Goal: Task Accomplishment & Management: Manage account settings

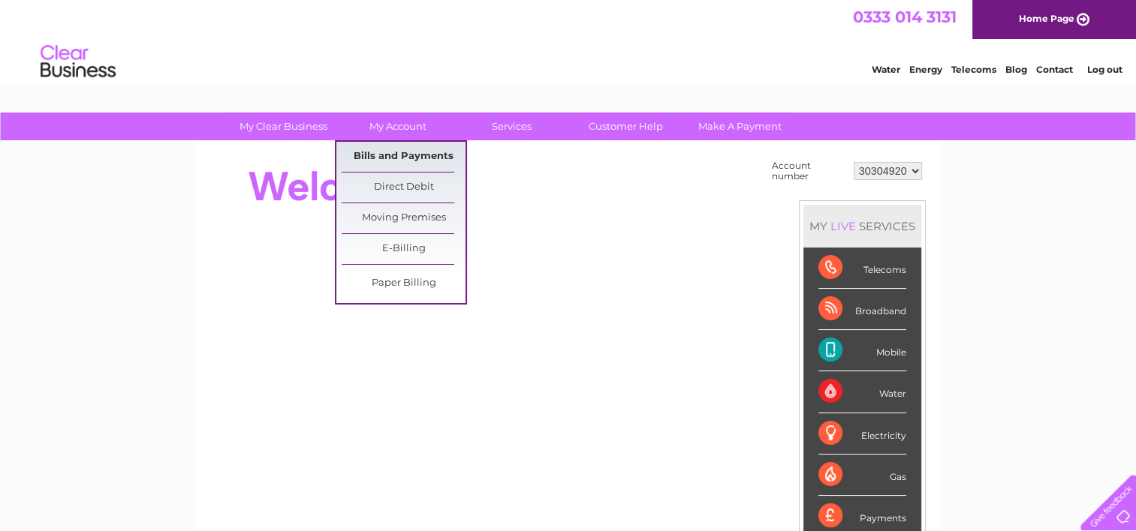
click at [405, 150] on link "Bills and Payments" at bounding box center [404, 157] width 124 height 30
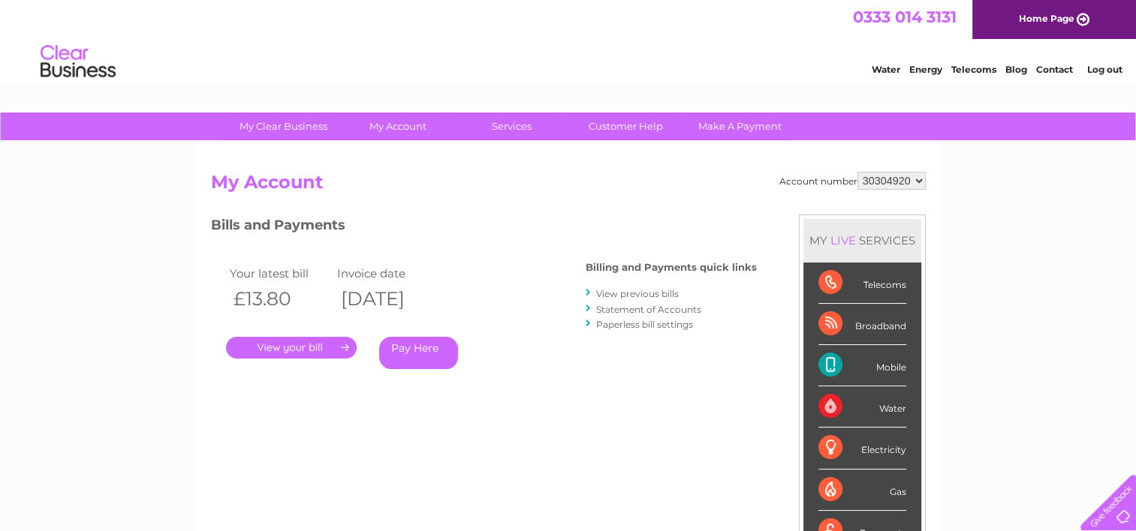
click at [646, 286] on li "View previous bills" at bounding box center [671, 293] width 171 height 15
click at [648, 293] on link "View previous bills" at bounding box center [637, 293] width 83 height 11
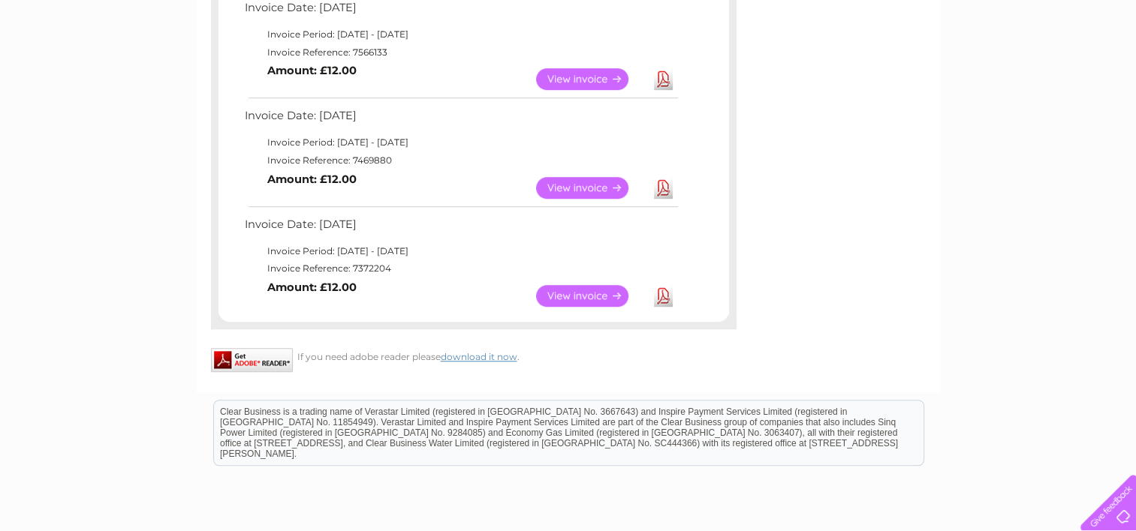
scroll to position [939, 0]
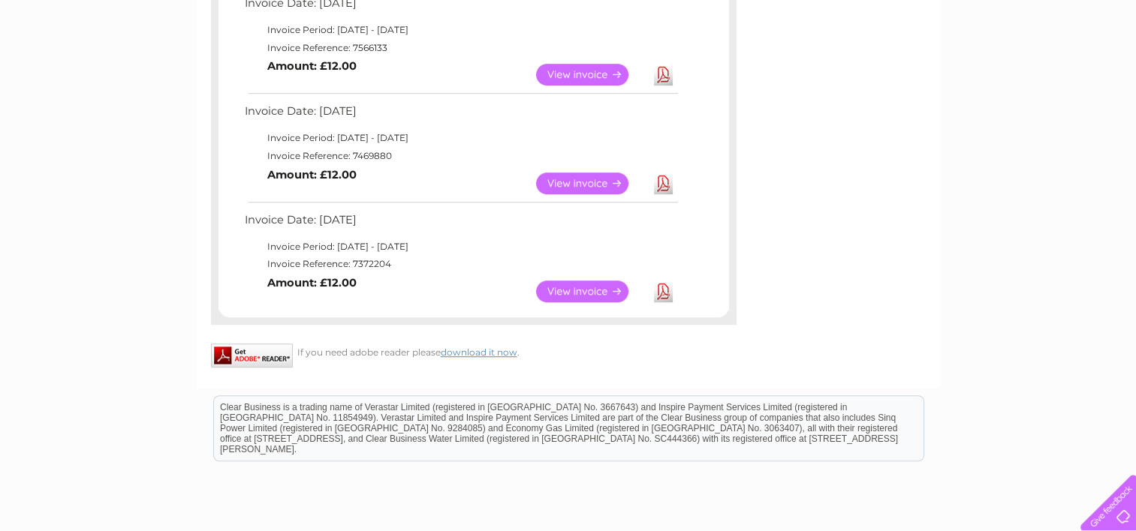
click at [586, 288] on link "View" at bounding box center [591, 292] width 110 height 22
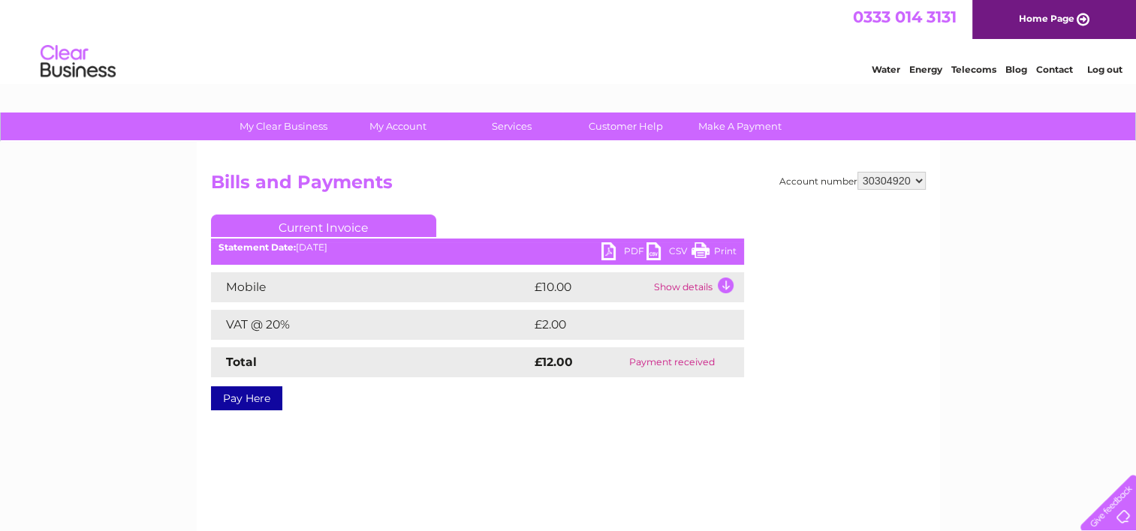
click at [727, 247] on link "Print" at bounding box center [713, 253] width 45 height 22
